Goal: Transaction & Acquisition: Purchase product/service

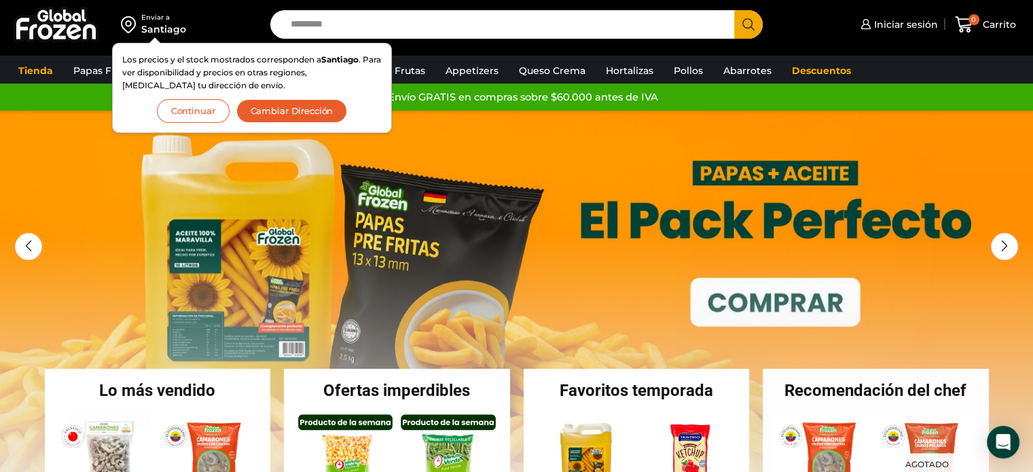
click at [203, 105] on button "Continuar" at bounding box center [193, 111] width 73 height 24
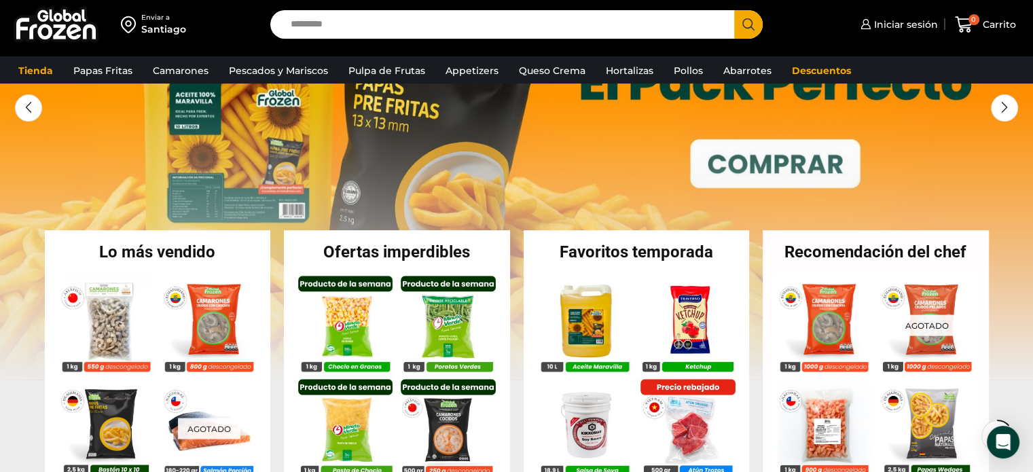
scroll to position [204, 0]
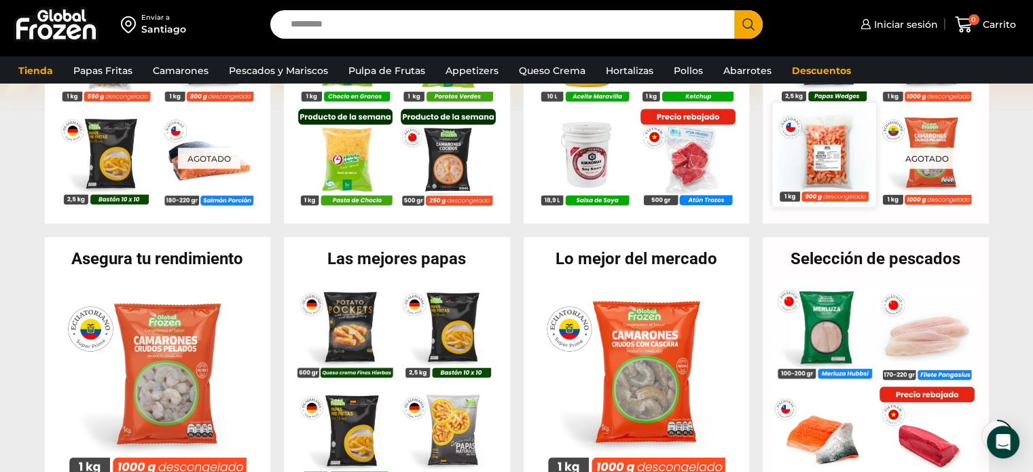
scroll to position [429, 0]
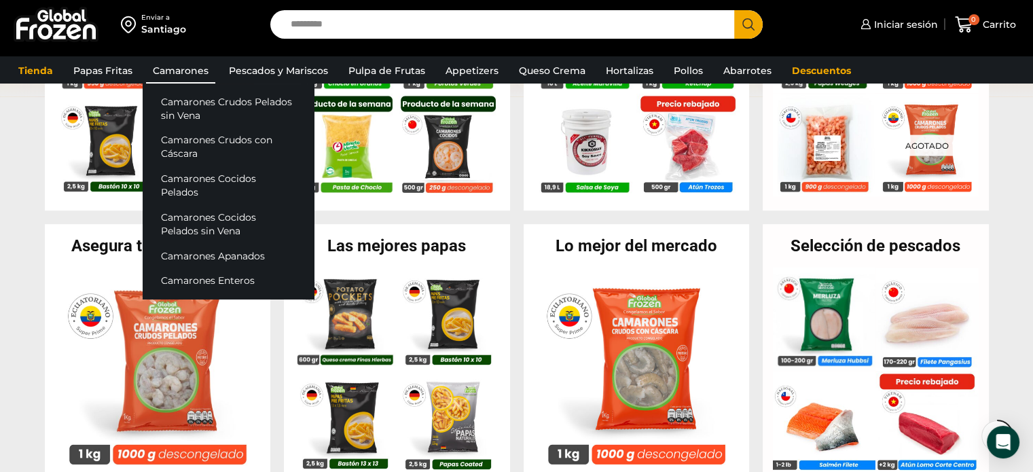
click at [194, 73] on link "Camarones" at bounding box center [180, 71] width 69 height 26
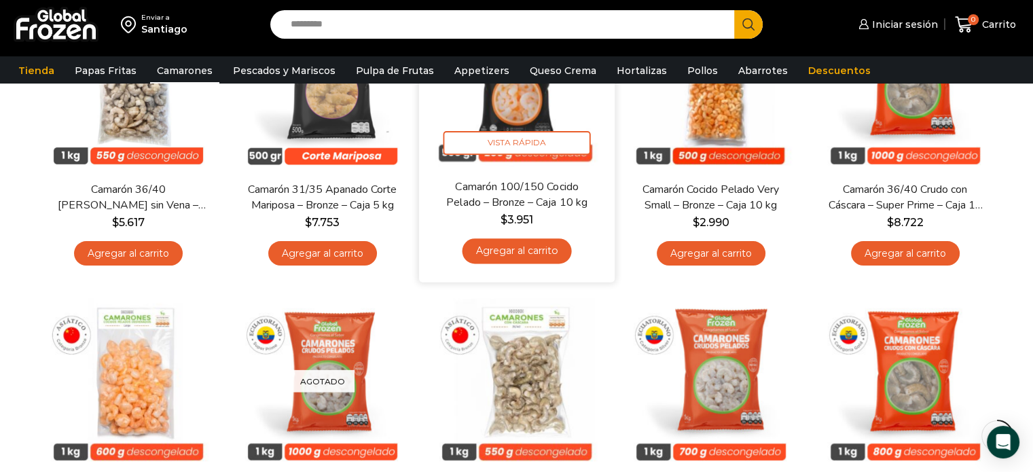
scroll to position [341, 0]
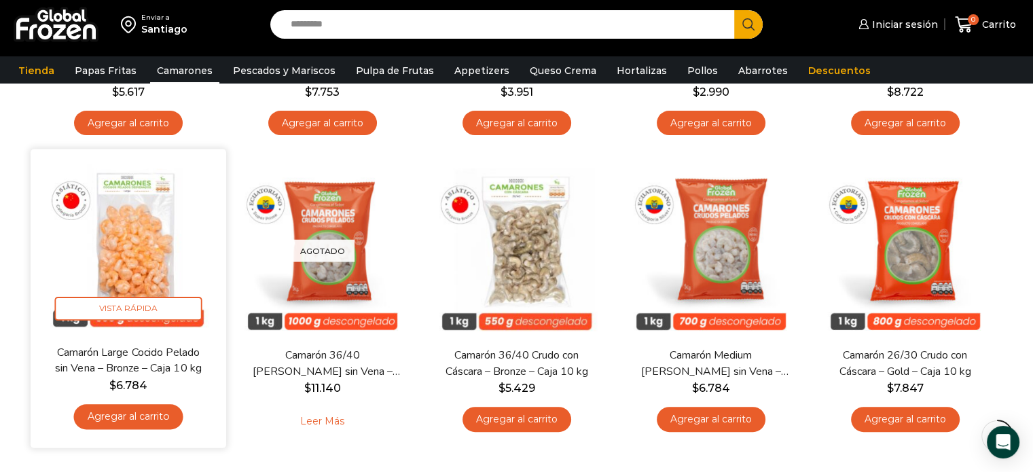
click at [136, 248] on img at bounding box center [128, 247] width 175 height 175
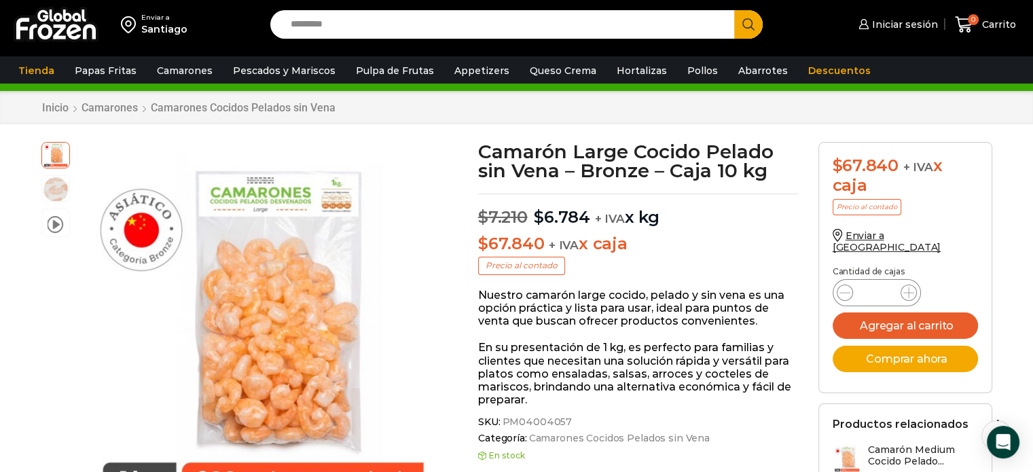
scroll to position [27, 0]
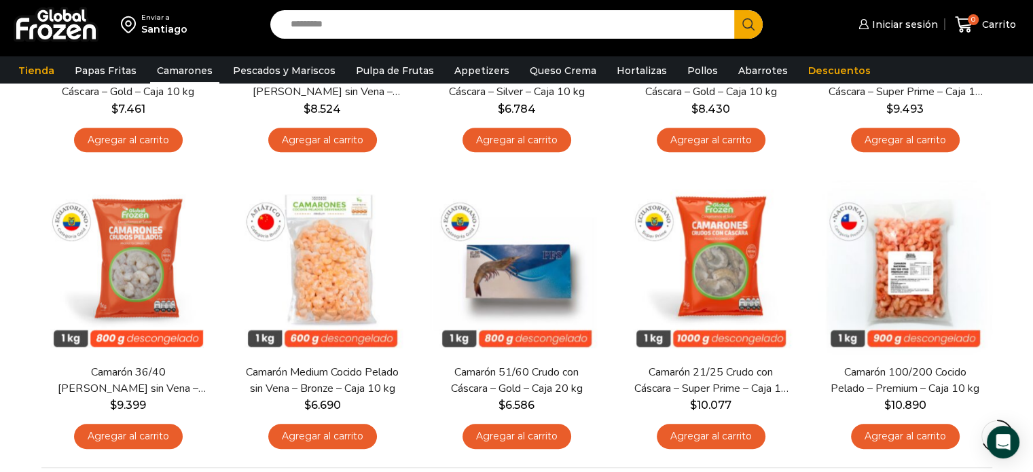
scroll to position [924, 0]
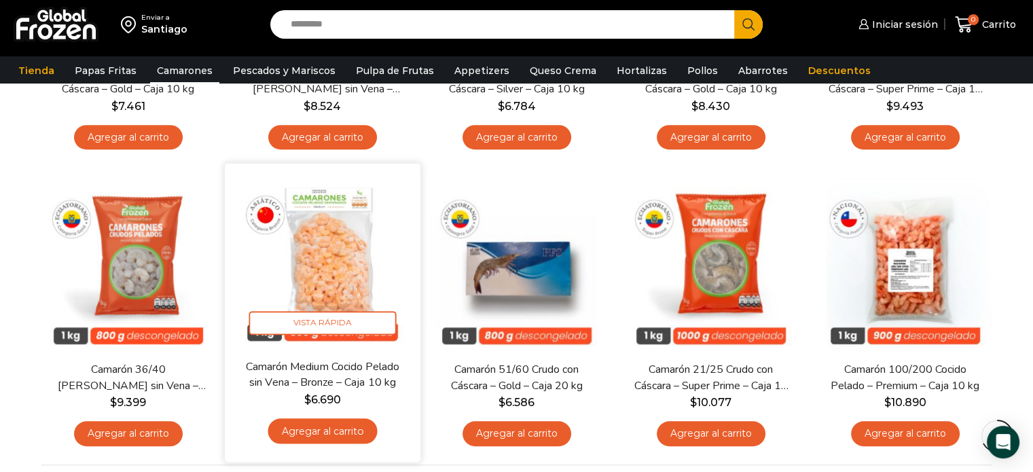
click at [345, 251] on img at bounding box center [322, 261] width 175 height 175
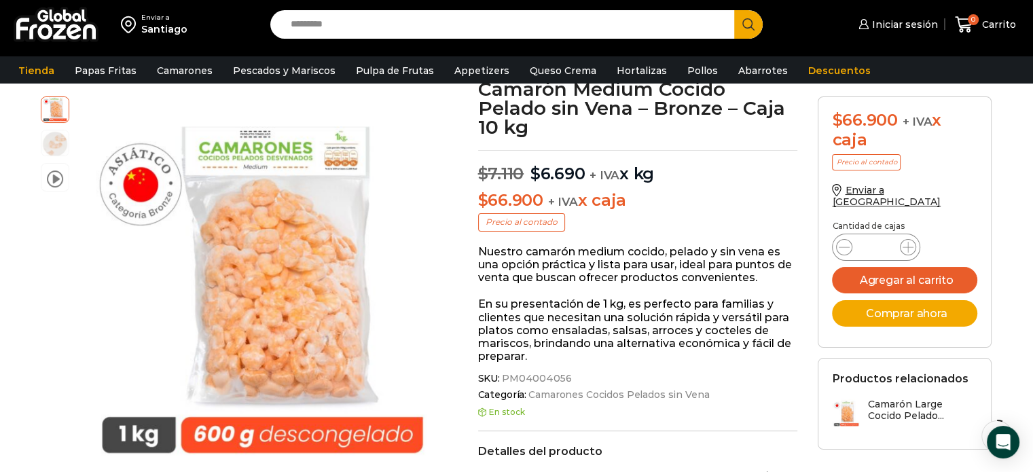
scroll to position [88, 0]
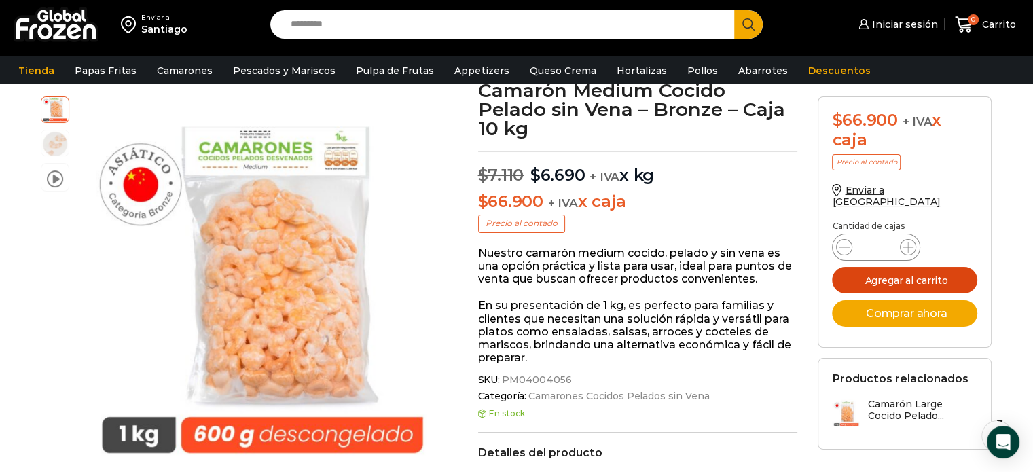
click at [914, 272] on button "Agregar al carrito" at bounding box center [904, 280] width 145 height 26
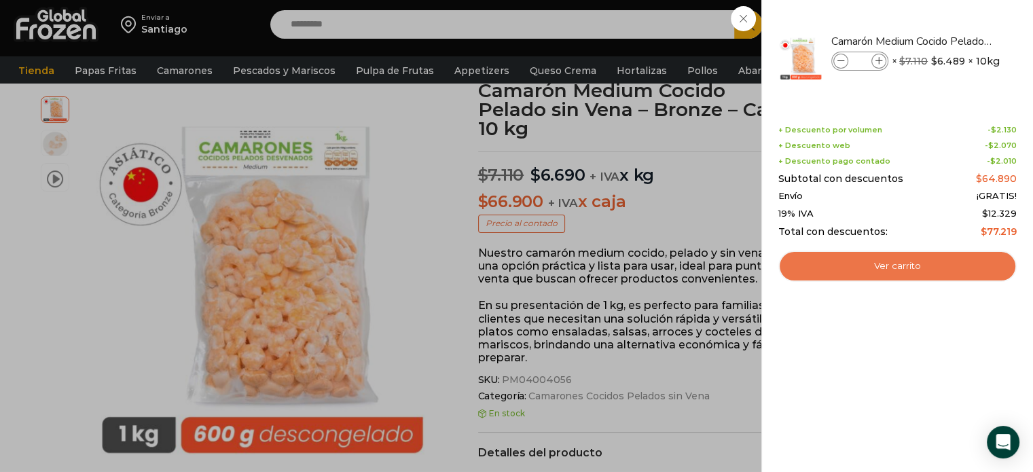
click at [914, 272] on link "Ver carrito" at bounding box center [898, 266] width 238 height 31
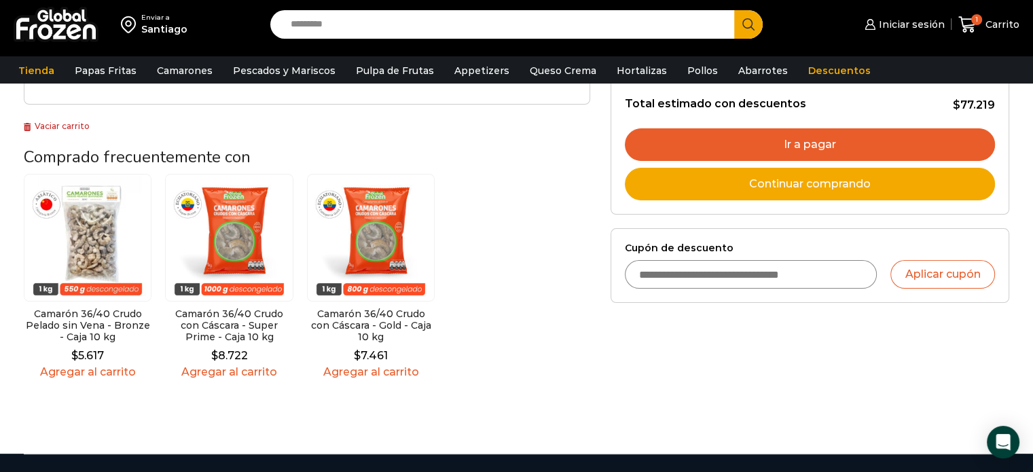
scroll to position [332, 0]
